Goal: Task Accomplishment & Management: Manage account settings

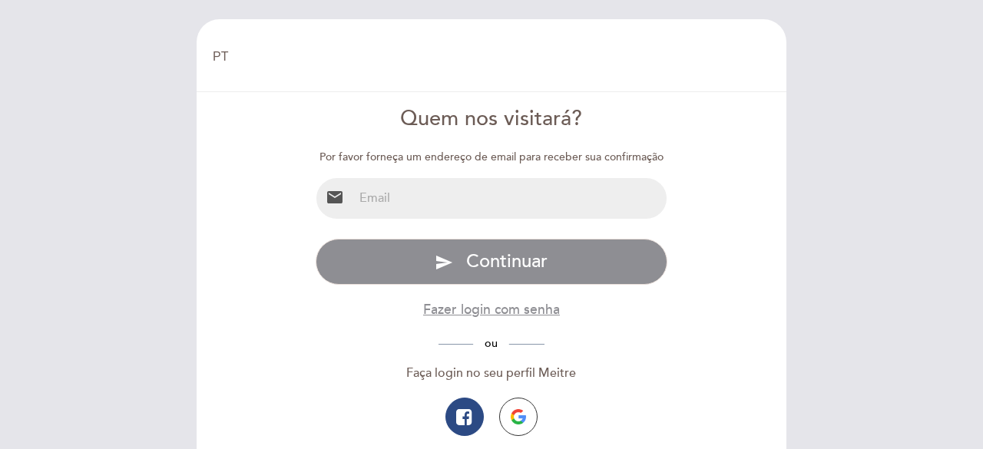
select select "pt"
click at [490, 200] on input "email" at bounding box center [510, 198] width 314 height 41
type input "[EMAIL_ADDRESS][DOMAIN_NAME]"
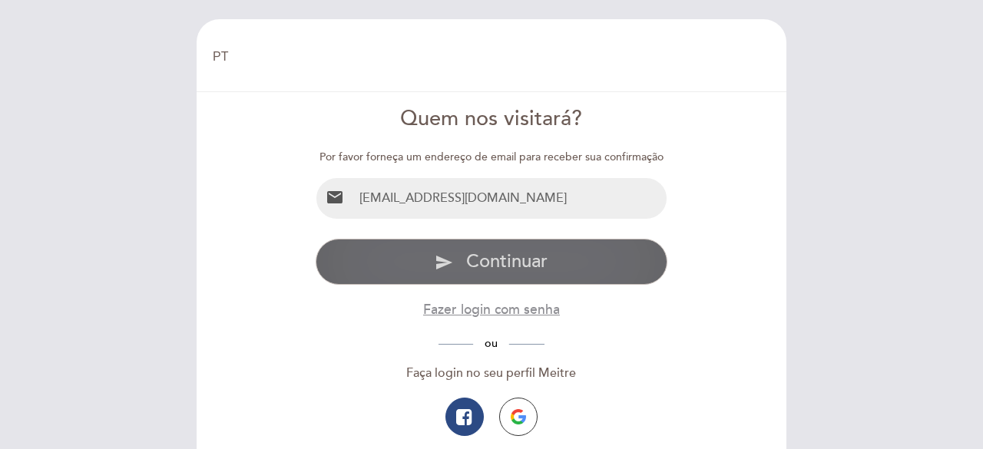
click at [493, 260] on span "Continuar" at bounding box center [506, 261] width 81 height 22
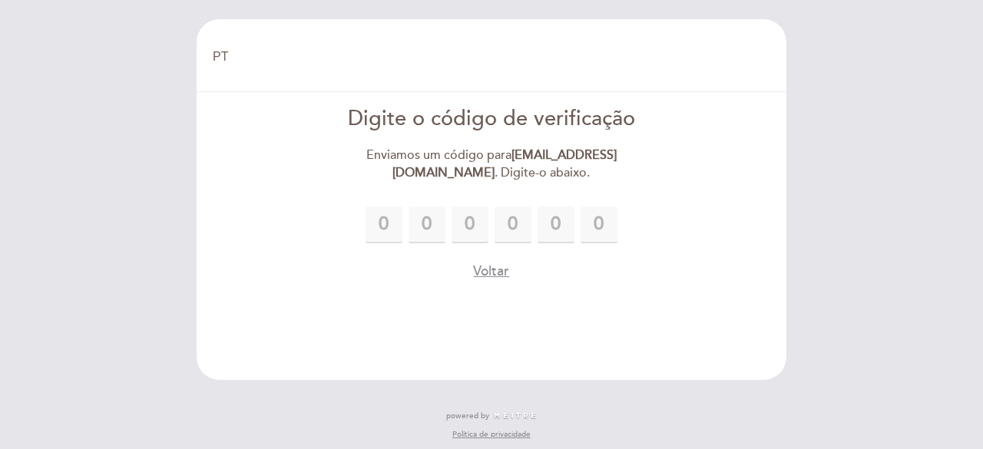
type input "7"
type input "6"
type input "3"
type input "0"
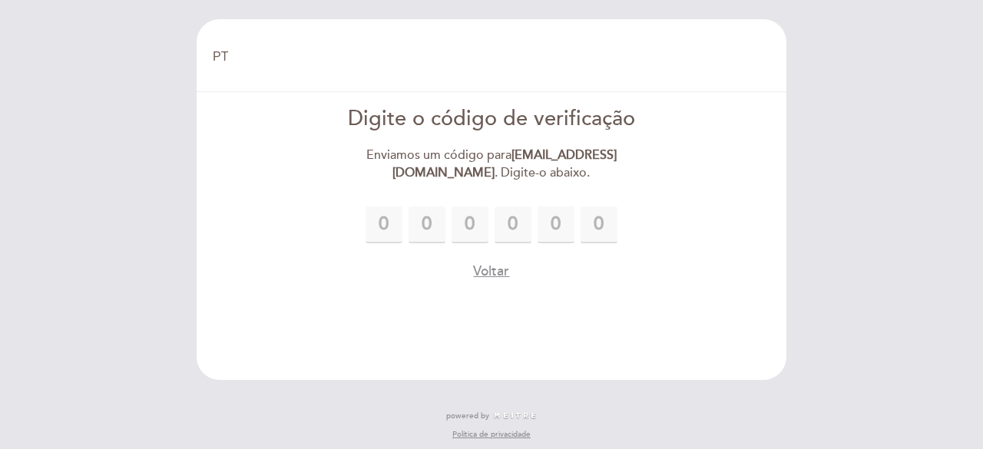
type input "9"
